Goal: Task Accomplishment & Management: Manage account settings

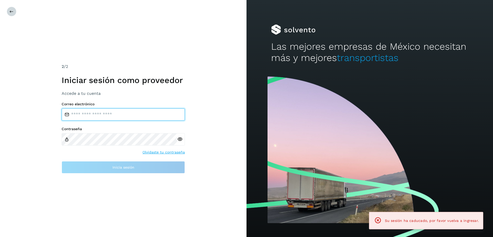
type input "**********"
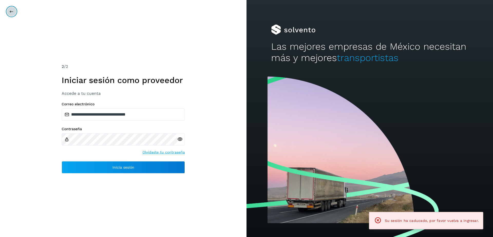
click at [10, 11] on icon at bounding box center [11, 11] width 4 height 4
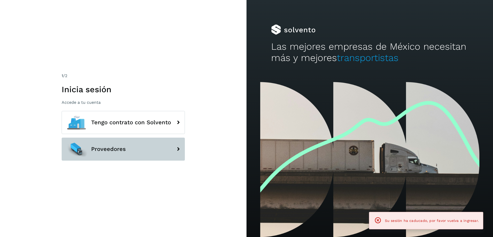
click at [113, 147] on span "Proveedores" at bounding box center [108, 149] width 35 height 6
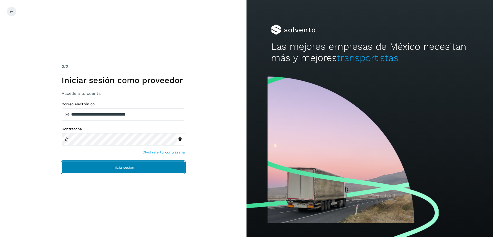
click at [156, 163] on button "Inicia sesión" at bounding box center [123, 167] width 123 height 12
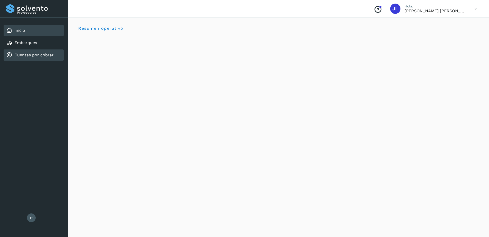
click at [28, 59] on div "Cuentas por cobrar" at bounding box center [34, 55] width 60 height 11
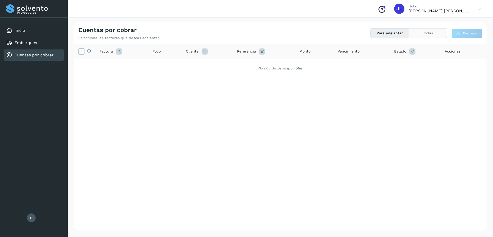
click at [416, 31] on button "Todas" at bounding box center [428, 32] width 38 height 9
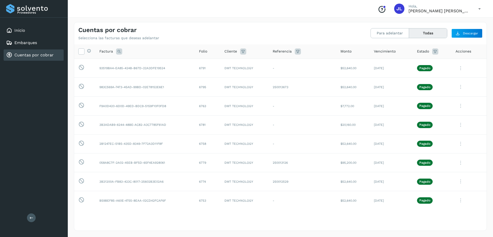
scroll to position [145, 0]
